Goal: Information Seeking & Learning: Learn about a topic

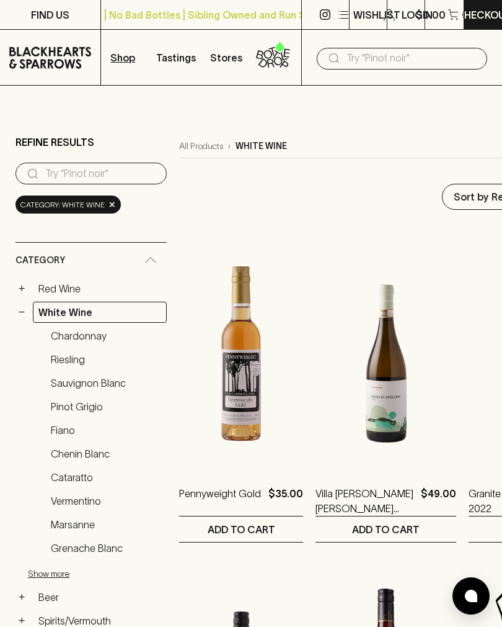
click at [120, 372] on link "Sauvignon Blanc" at bounding box center [106, 382] width 122 height 21
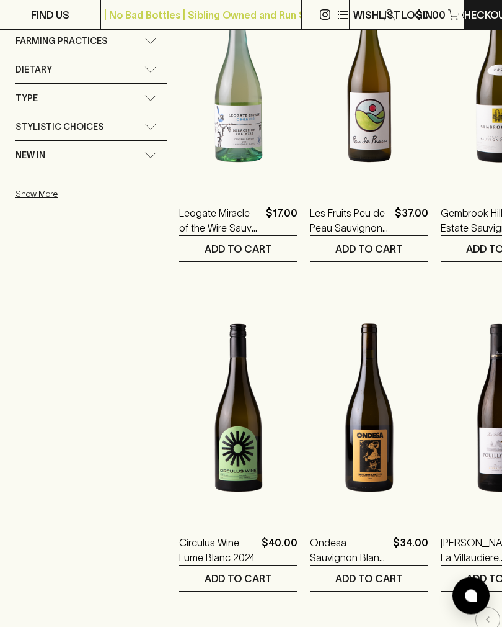
scroll to position [939, 0]
click at [339, 434] on img at bounding box center [369, 407] width 118 height 217
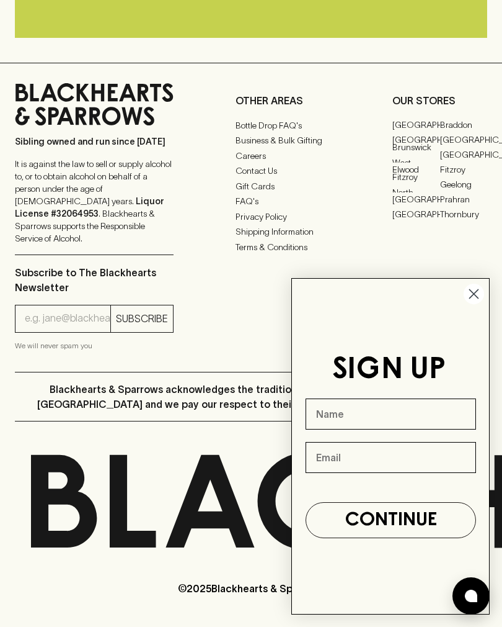
scroll to position [19, 0]
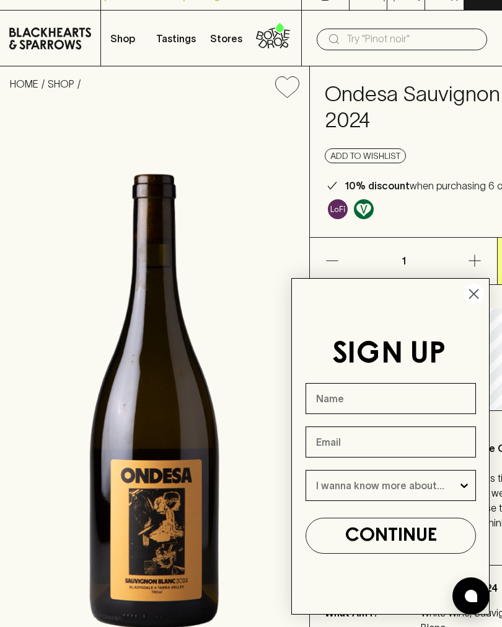
click at [478, 293] on circle "Close dialog" at bounding box center [474, 294] width 20 height 20
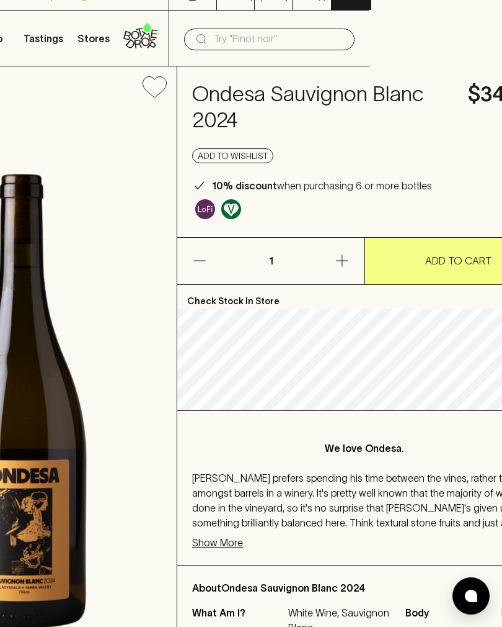
scroll to position [19, 135]
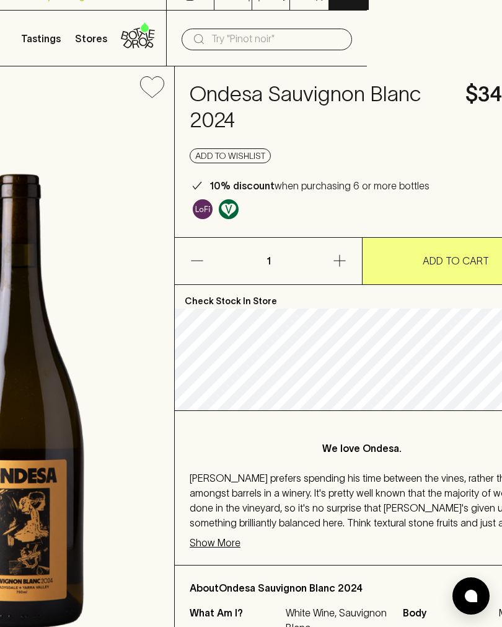
click at [217, 540] on p "Show More" at bounding box center [215, 542] width 51 height 15
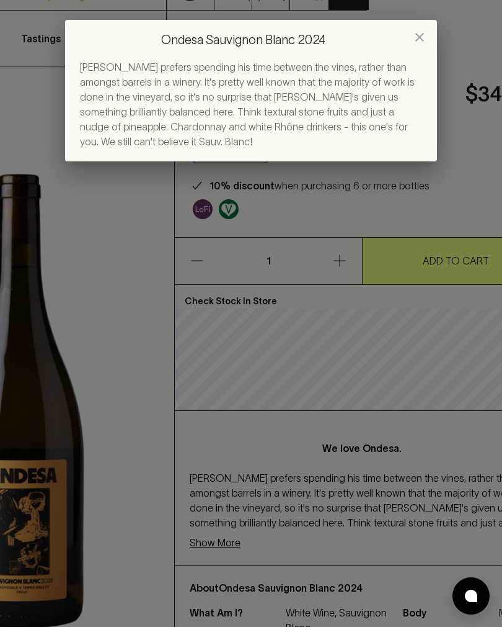
click at [227, 543] on div "Ondesa Sauvignon Blanc 2024 [PERSON_NAME] prefers spending his time between the…" at bounding box center [251, 313] width 502 height 627
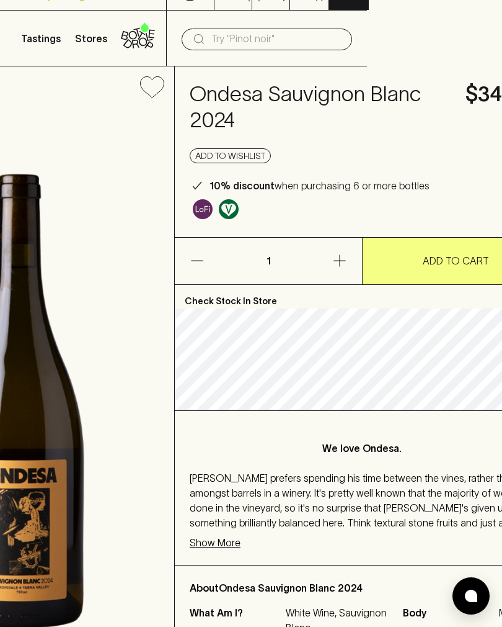
click at [218, 543] on p "Show More" at bounding box center [215, 542] width 51 height 15
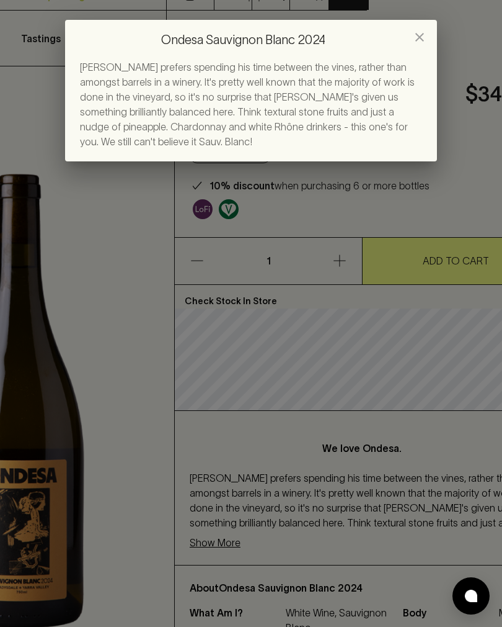
click at [424, 33] on icon "close" at bounding box center [420, 37] width 15 height 15
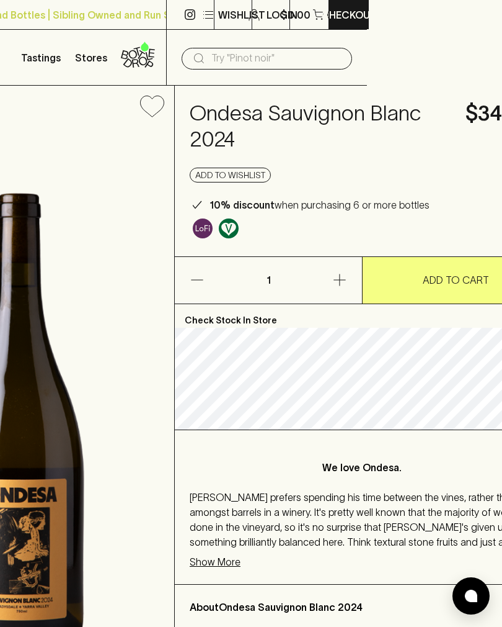
scroll to position [0, 0]
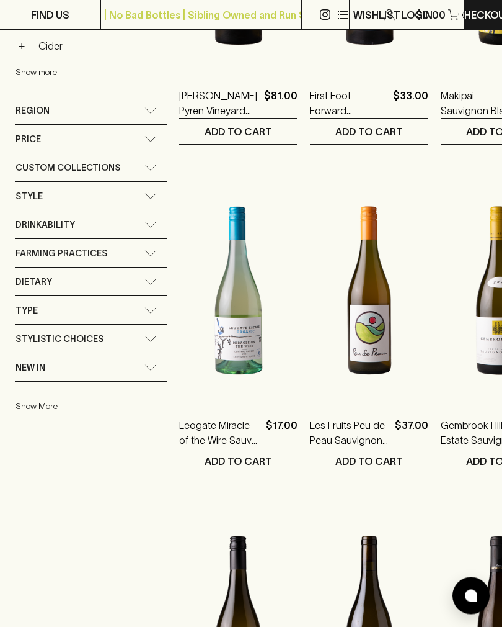
scroll to position [728, 0]
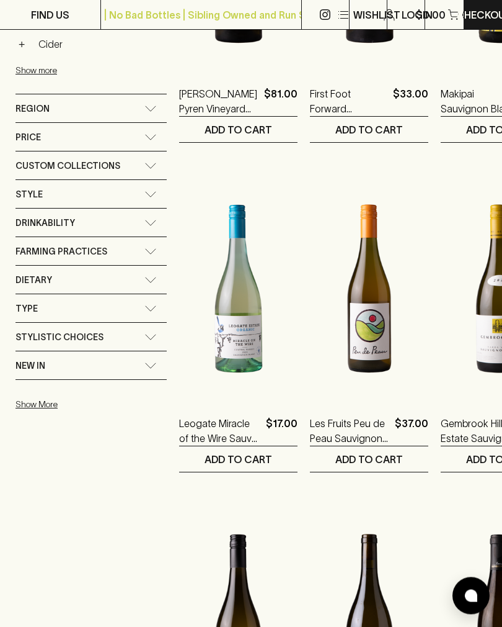
click at [447, 324] on img at bounding box center [500, 289] width 118 height 217
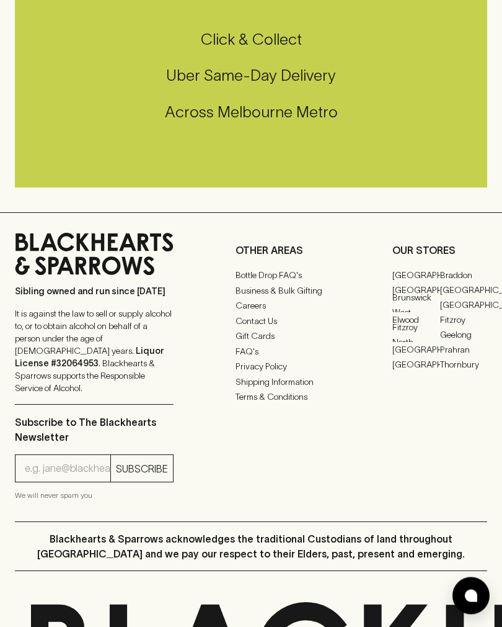
scroll to position [19, 0]
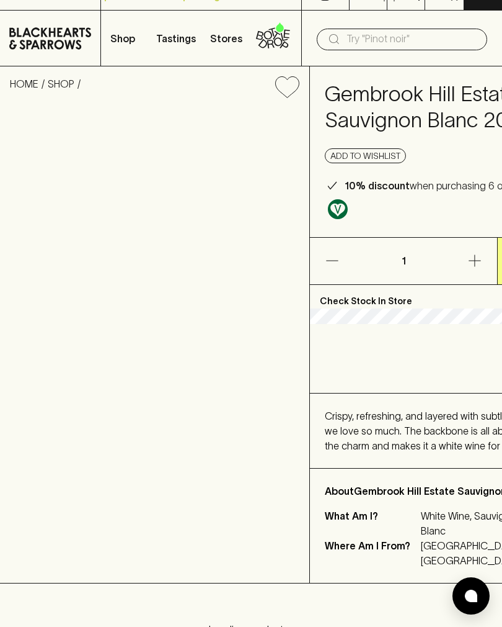
click at [417, 410] on span "Crispy, refreshing, and layered with subtle peach, citrus and pea tendril notes…" at bounding box center [494, 430] width 339 height 41
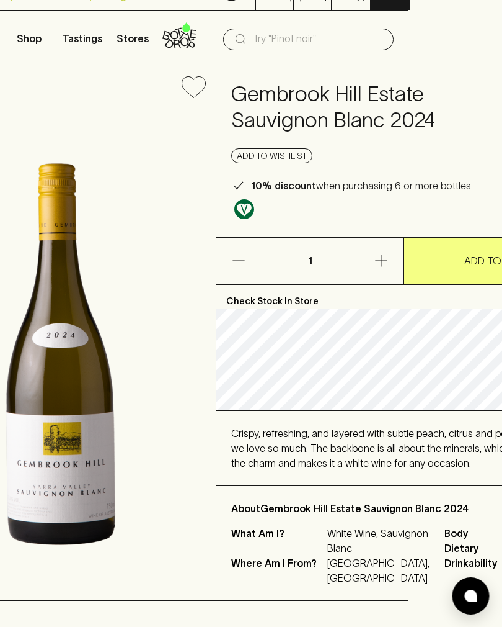
scroll to position [19, 126]
